Goal: Information Seeking & Learning: Check status

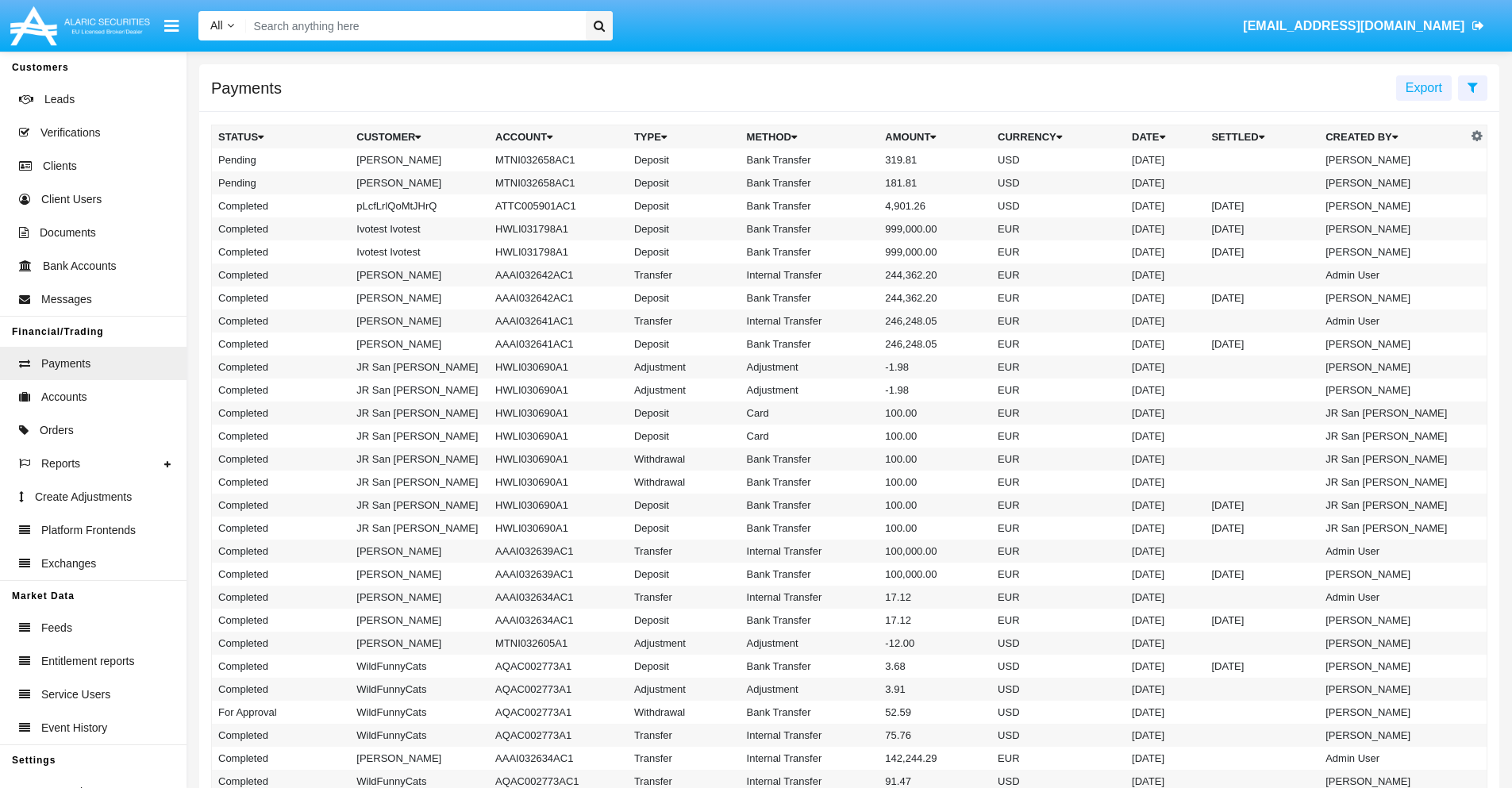
click at [1473, 87] on icon at bounding box center [1473, 87] width 10 height 13
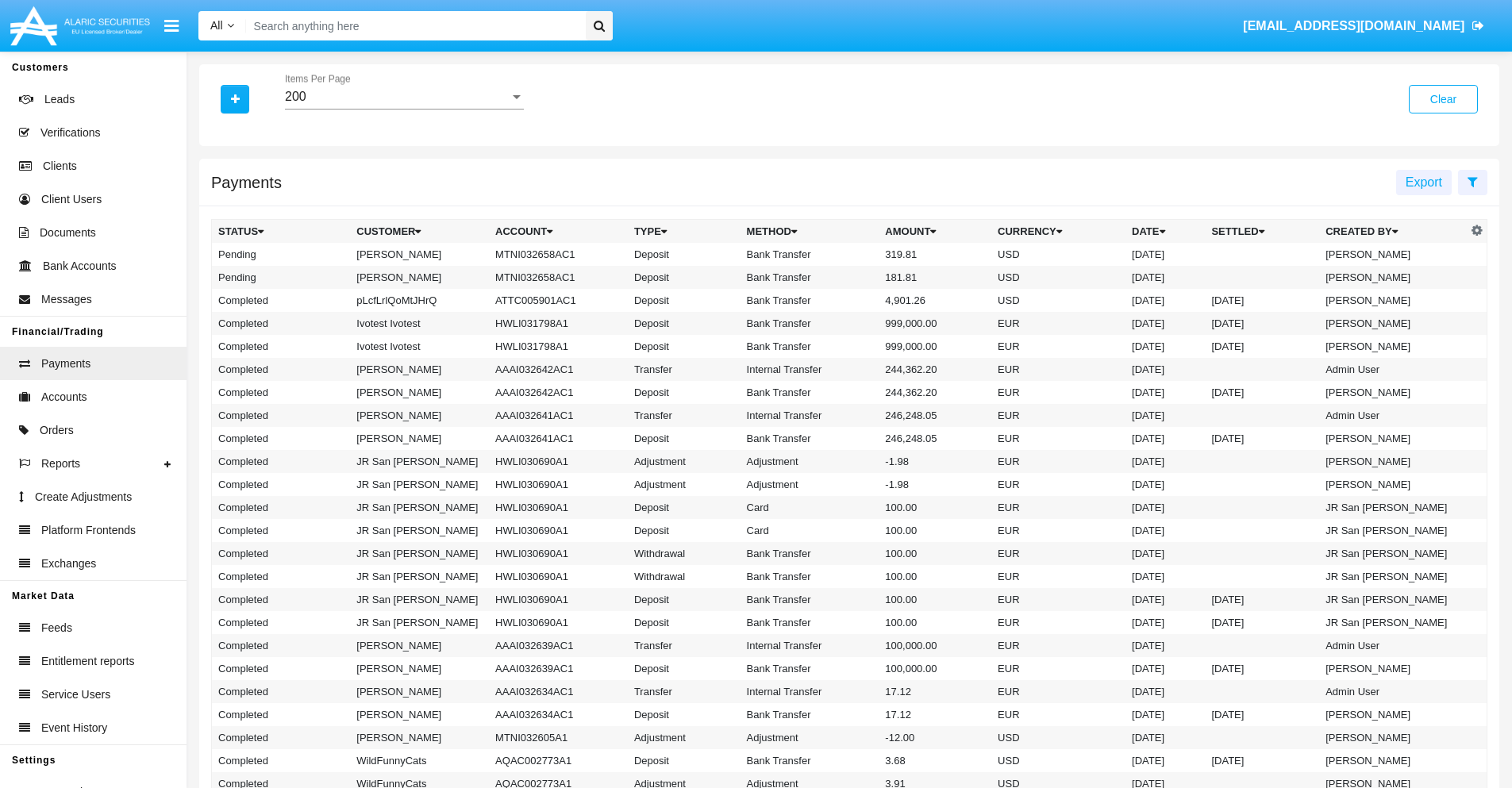
click at [404, 97] on div "200" at bounding box center [397, 97] width 225 height 14
click at [404, 109] on span "10" at bounding box center [404, 109] width 239 height 38
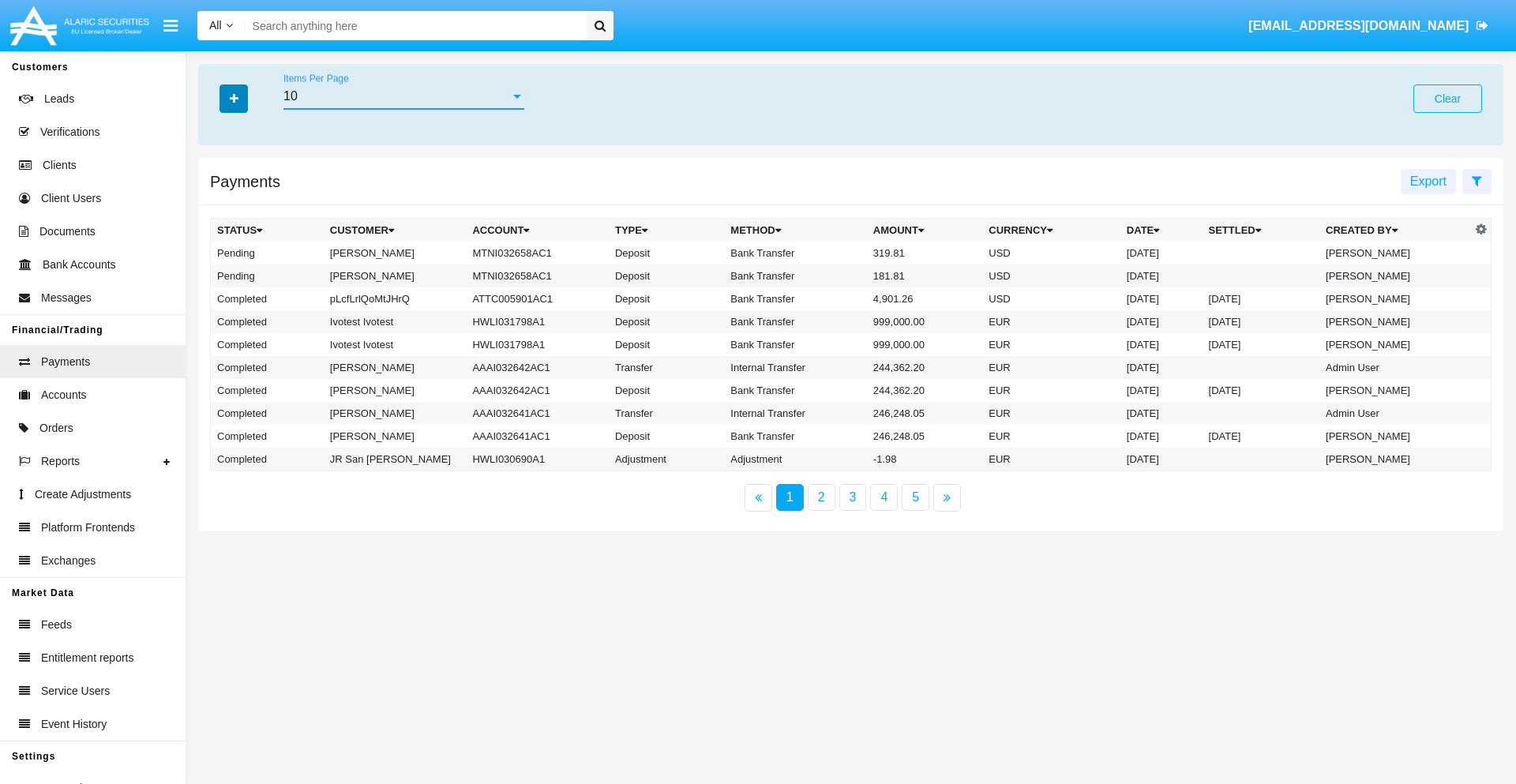
click at [234, 98] on icon "button" at bounding box center [234, 99] width 9 height 11
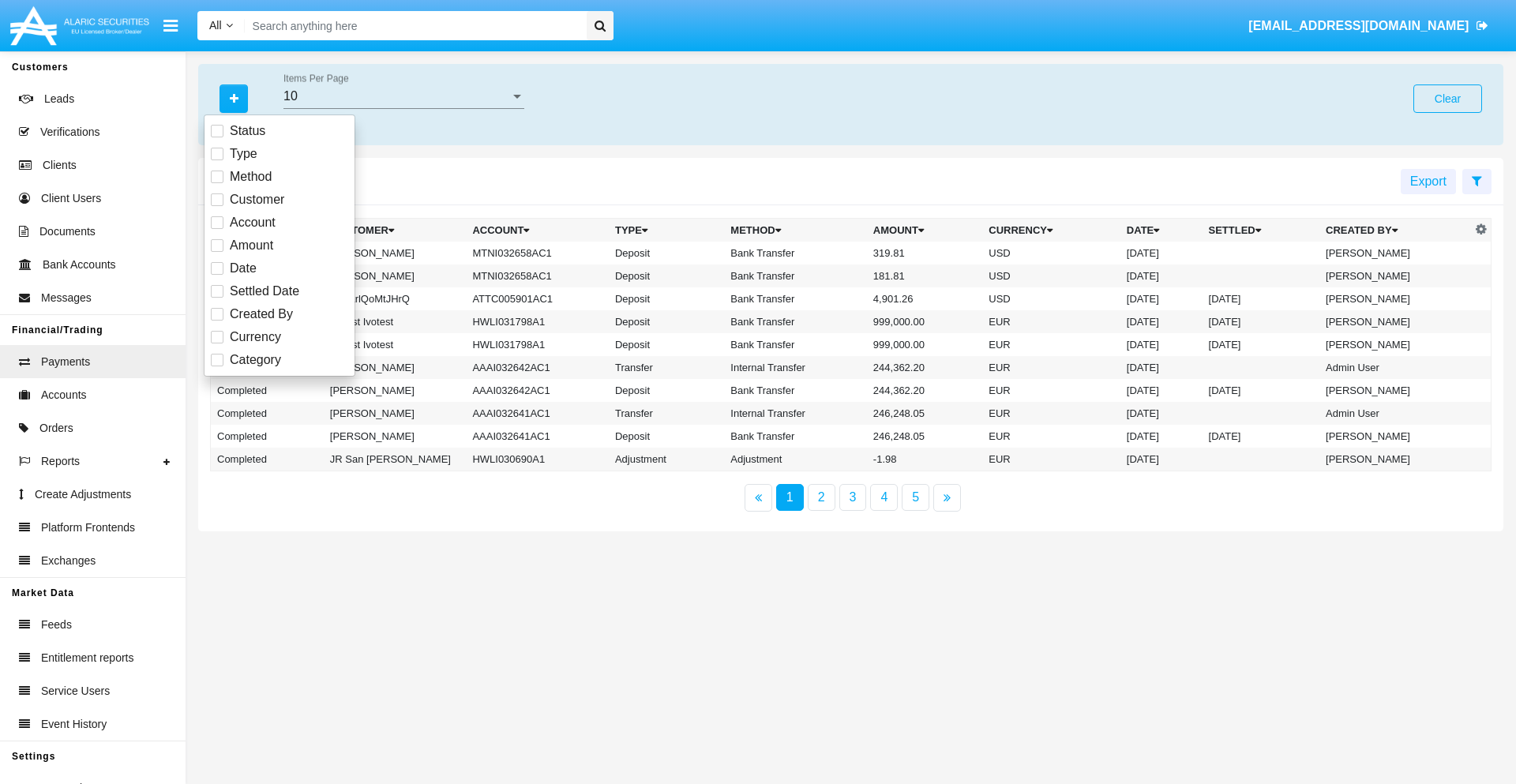
click at [247, 131] on span "Status" at bounding box center [247, 131] width 36 height 19
click at [217, 137] on input "Status" at bounding box center [216, 137] width 1 height 1
checkbox input "true"
click at [234, 98] on icon "button" at bounding box center [234, 99] width 9 height 11
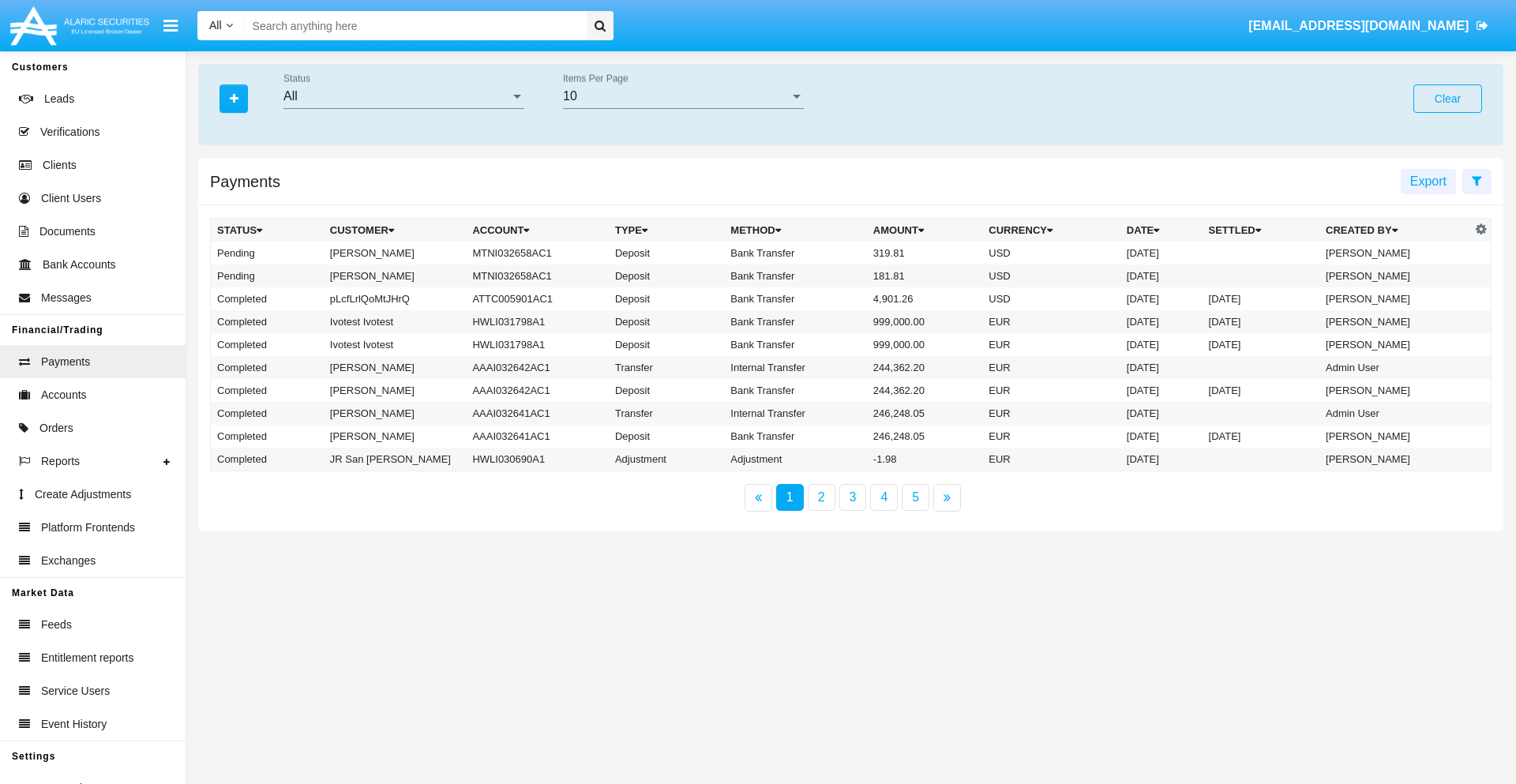
click at [404, 97] on div "All" at bounding box center [397, 97] width 227 height 14
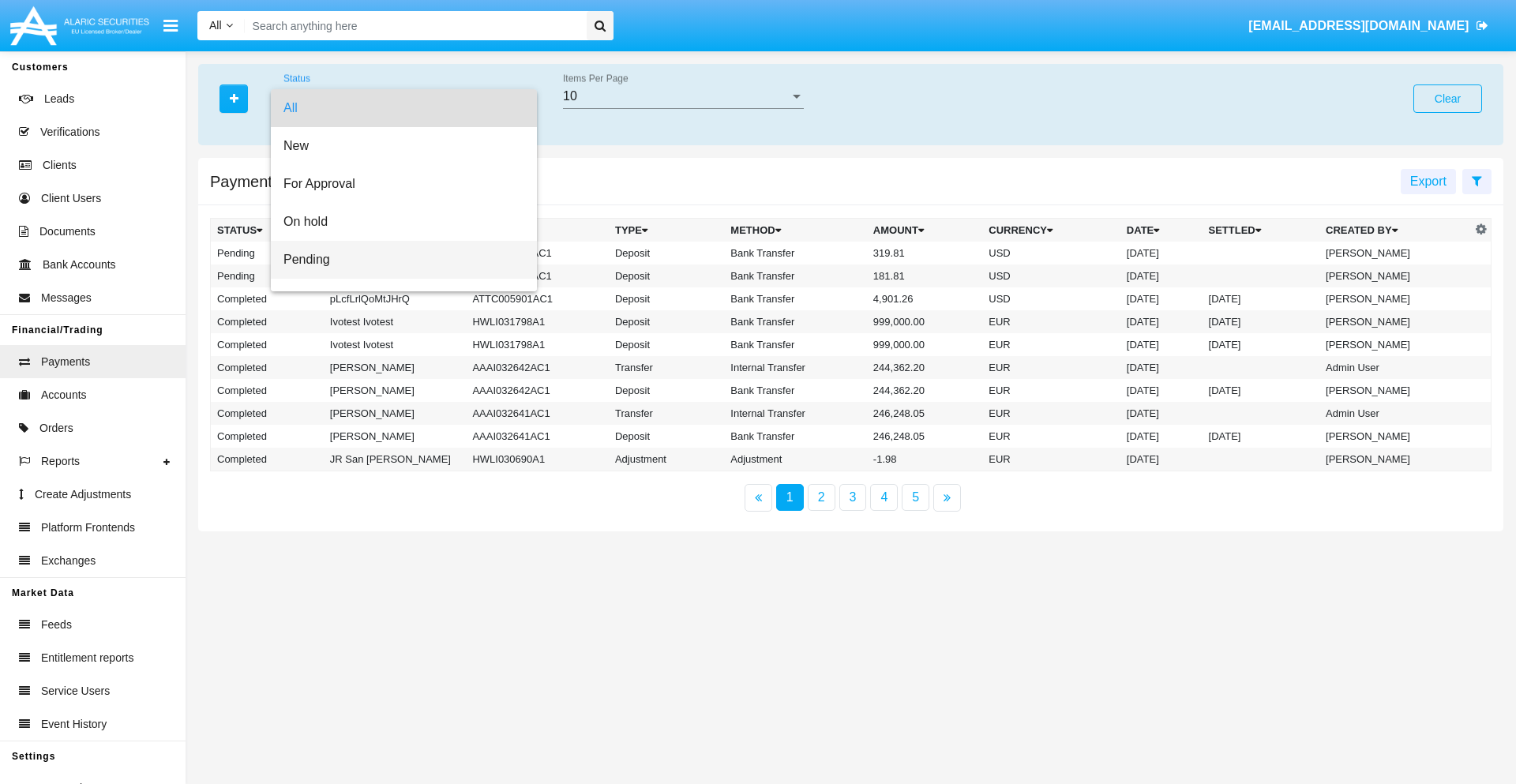
click at [397, 260] on span "Pending" at bounding box center [404, 260] width 241 height 38
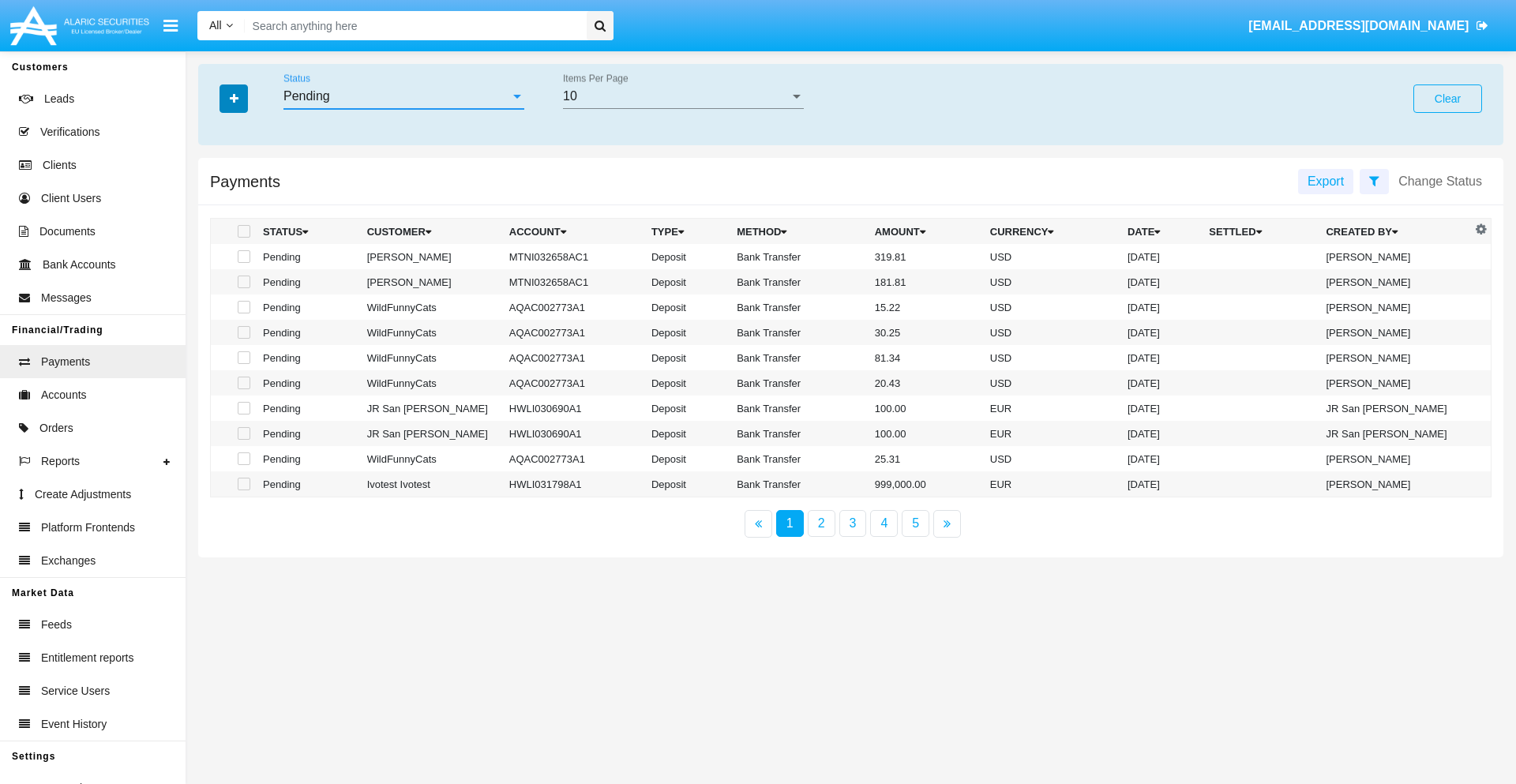
click at [234, 98] on icon "button" at bounding box center [234, 99] width 9 height 11
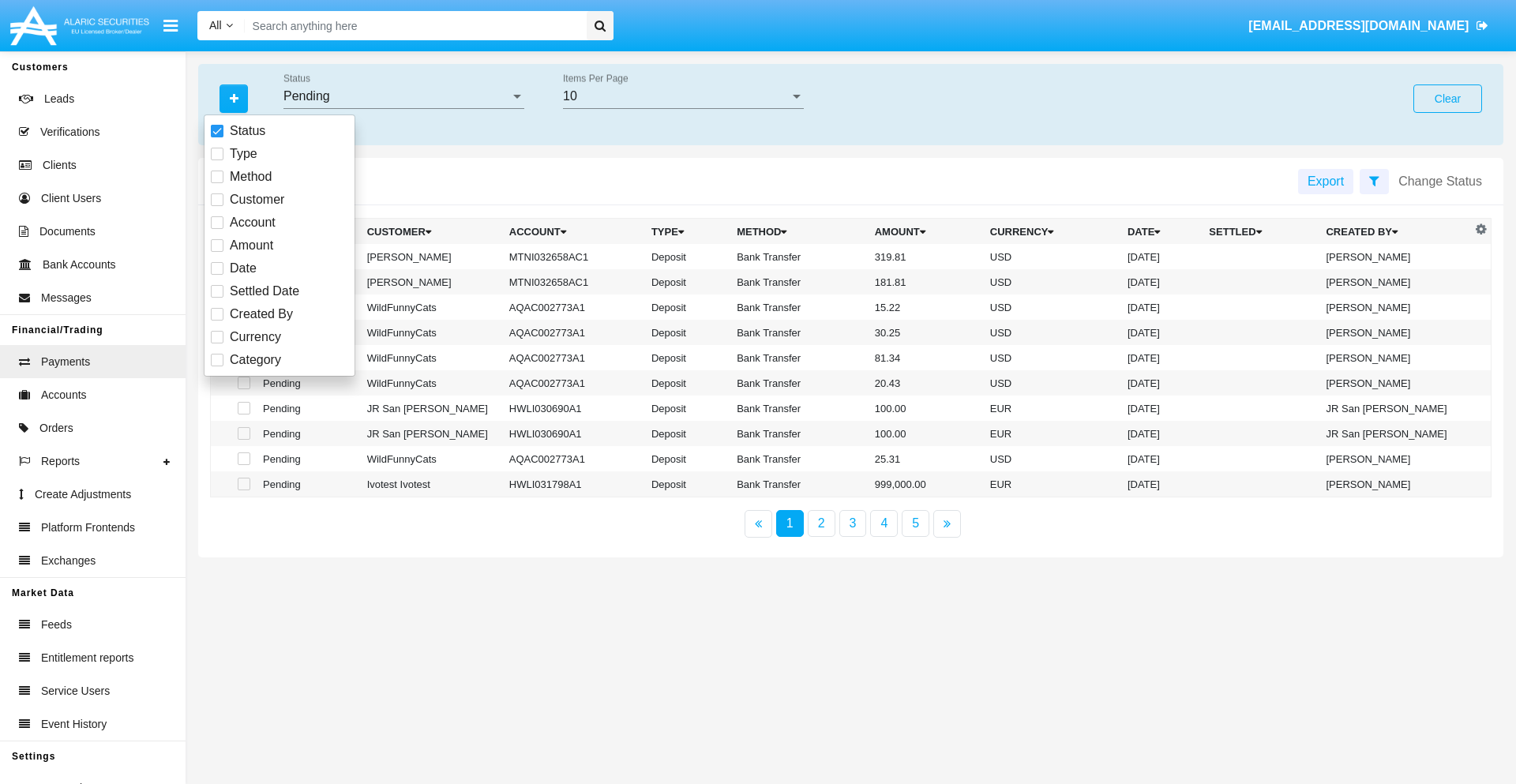
click at [251, 177] on span "Method" at bounding box center [251, 177] width 41 height 19
click at [217, 183] on input "Method" at bounding box center [216, 183] width 1 height 1
checkbox input "true"
click at [234, 98] on icon "button" at bounding box center [234, 99] width 9 height 11
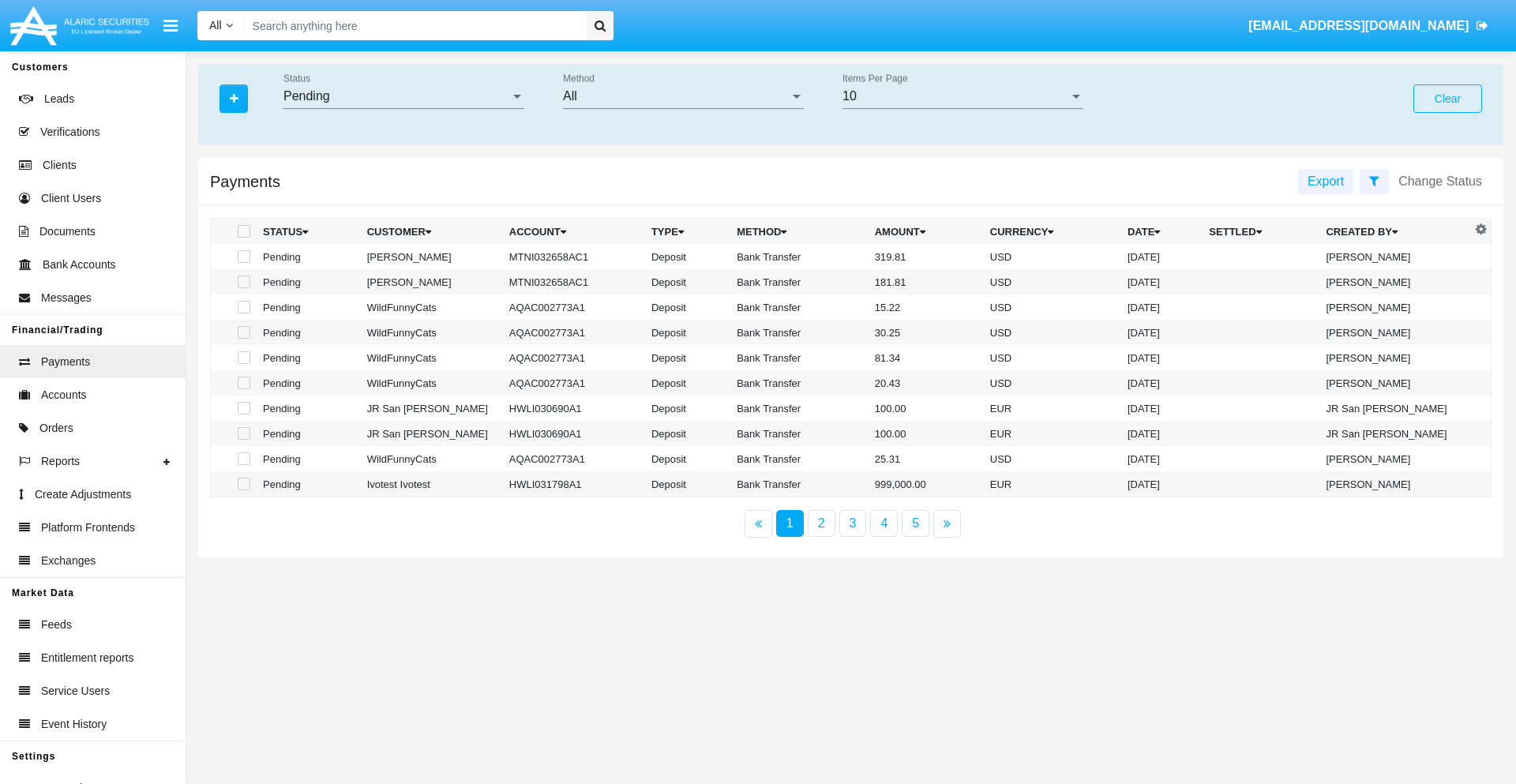
click at [683, 97] on div "All" at bounding box center [677, 97] width 227 height 14
